Goal: Task Accomplishment & Management: Use online tool/utility

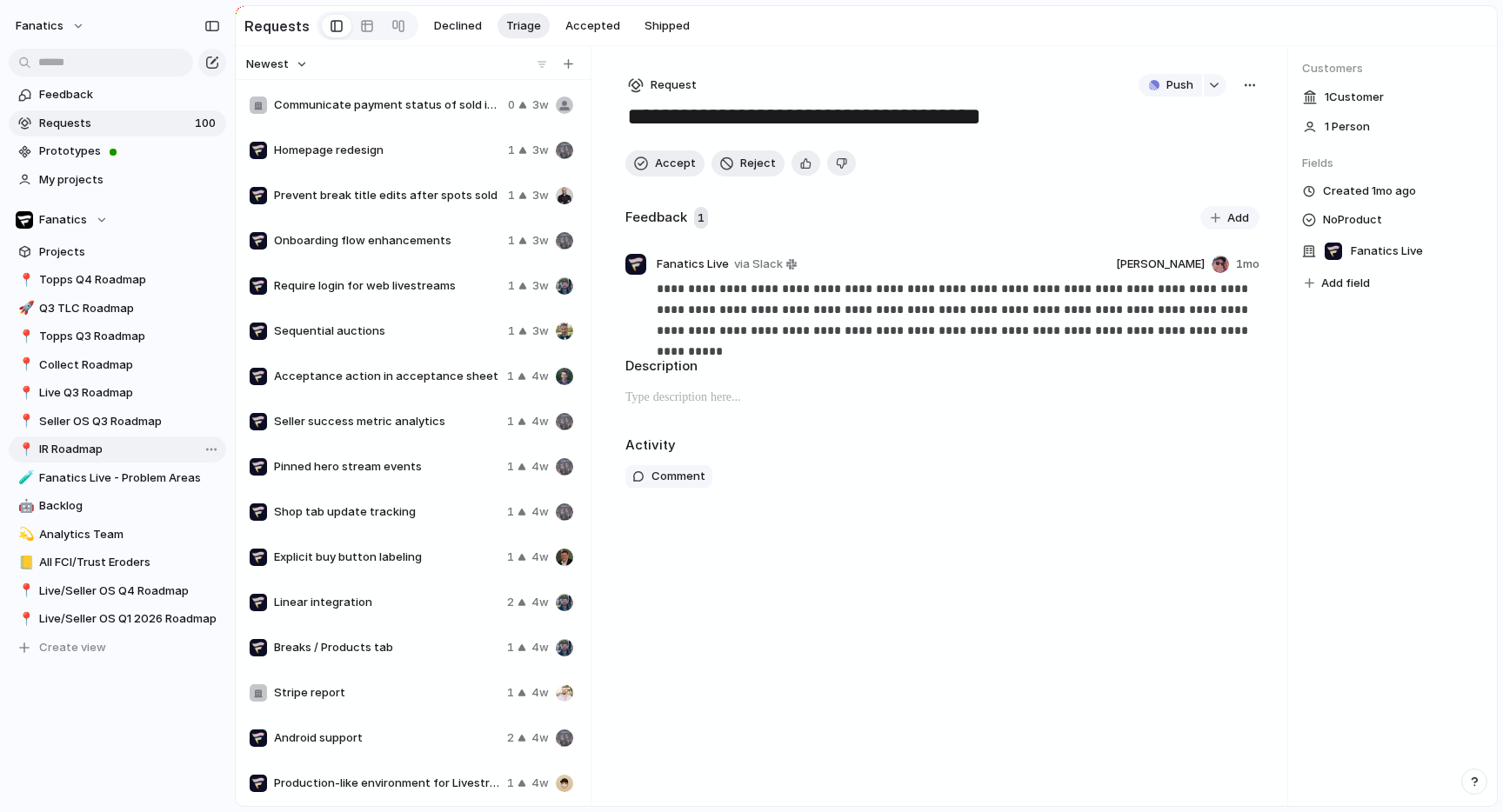
click at [105, 446] on span "IR Roadmap" at bounding box center [130, 450] width 181 height 18
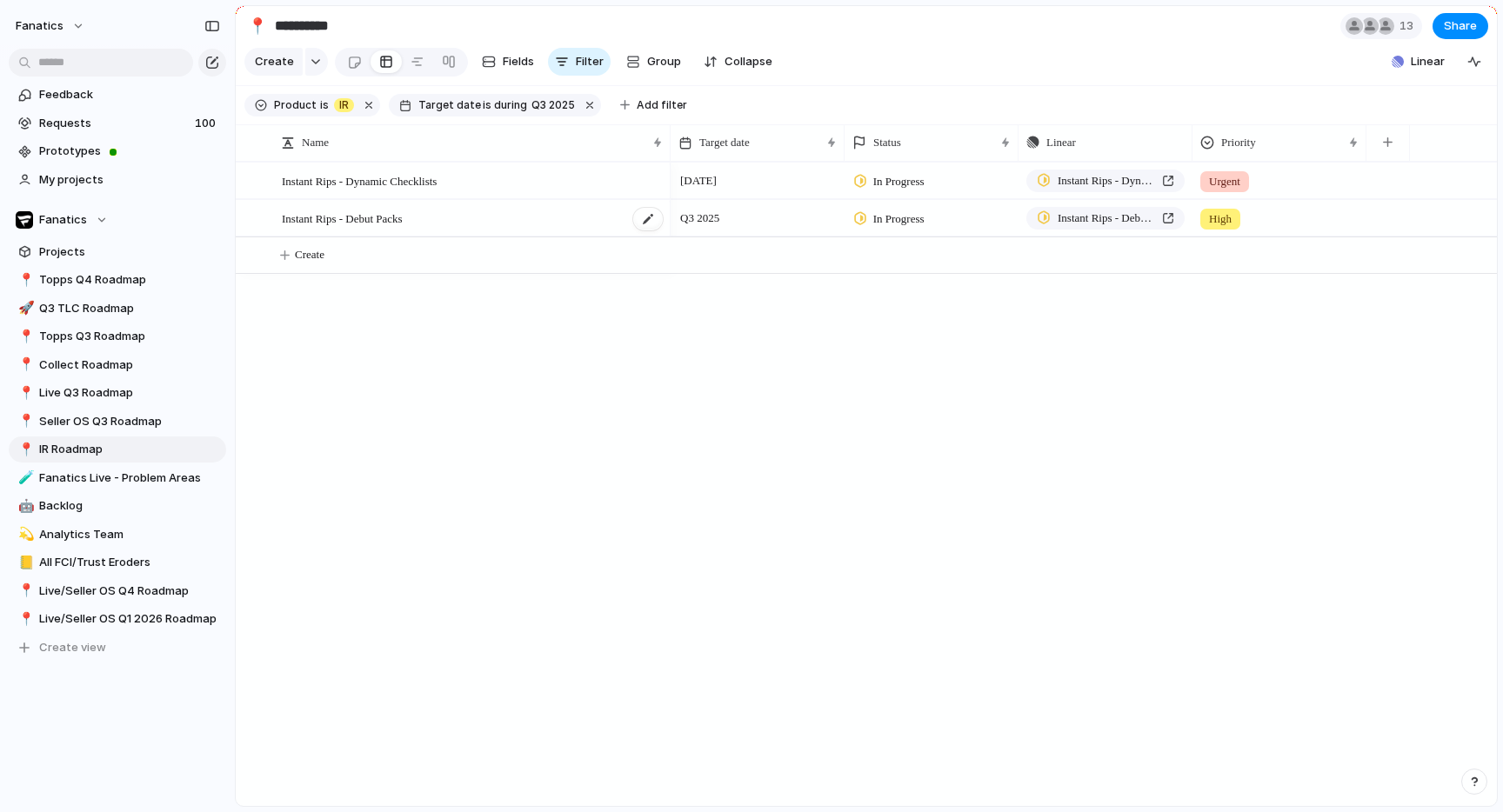
click at [351, 220] on span "Instant Rips - Debut Packs" at bounding box center [342, 218] width 121 height 20
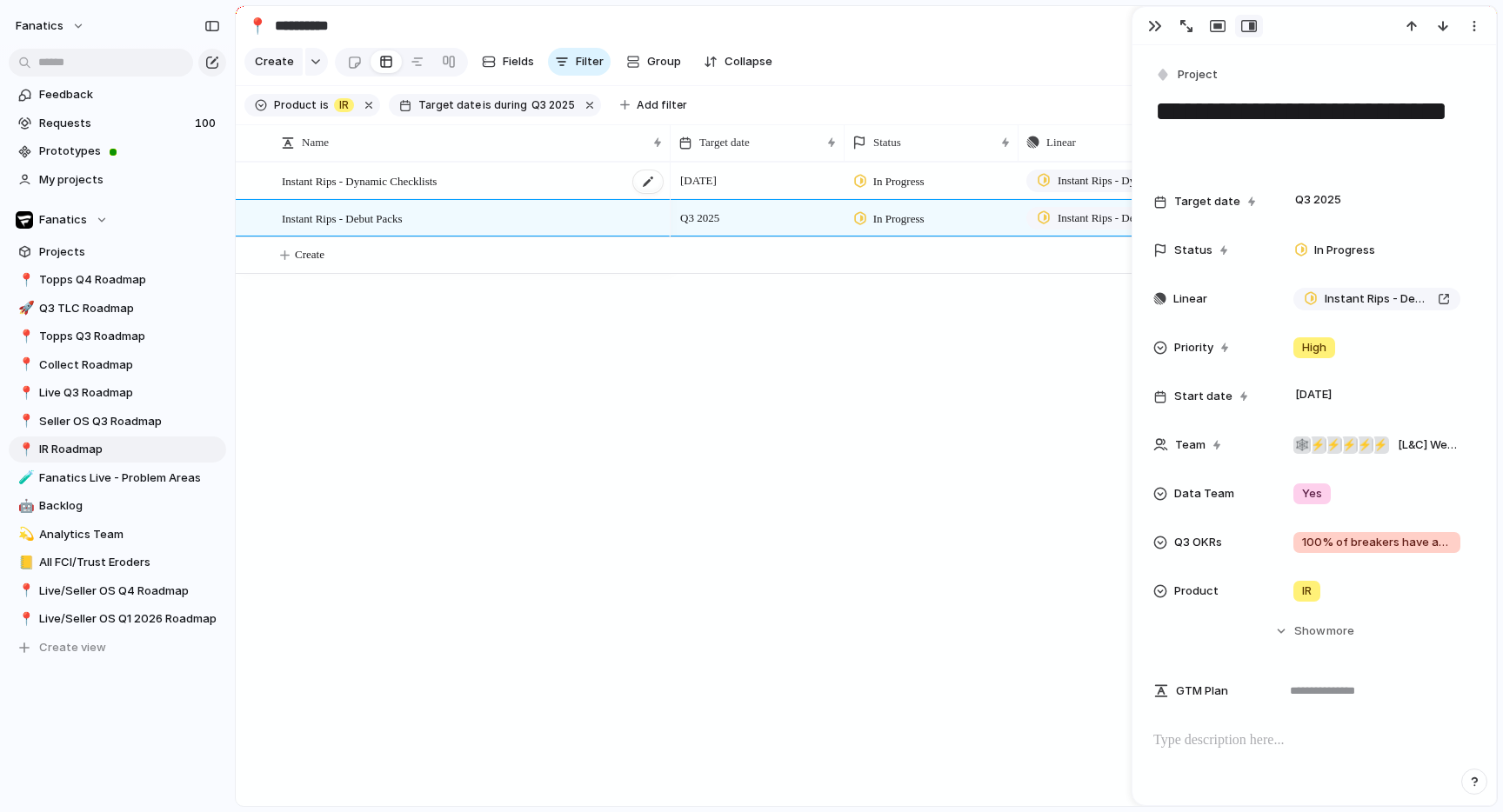
click at [339, 175] on span "Instant Rips - Dynamic Checklists" at bounding box center [359, 180] width 155 height 20
type textarea "**********"
